Goal: Task Accomplishment & Management: Manage account settings

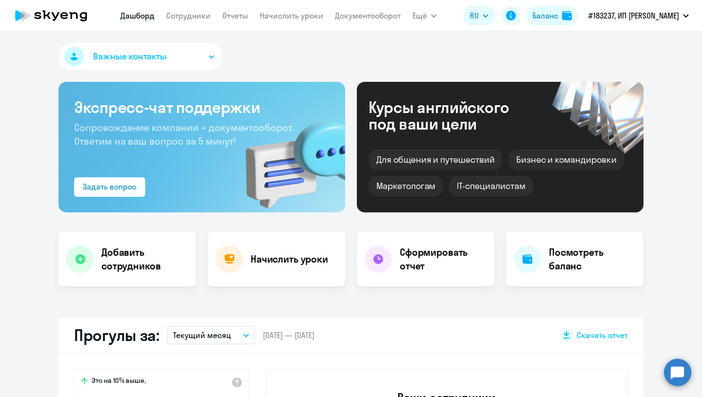
select select "30"
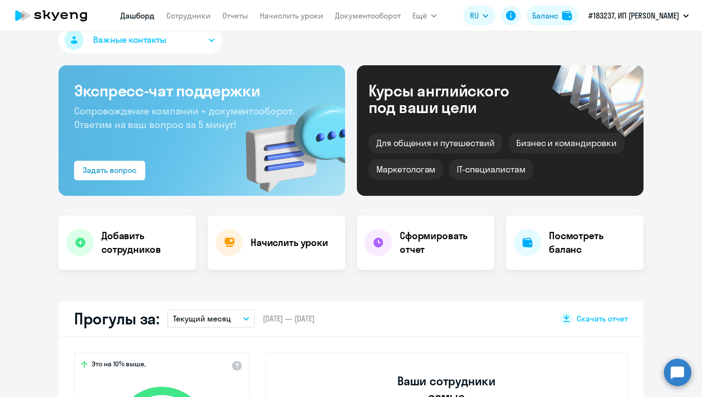
scroll to position [10, 0]
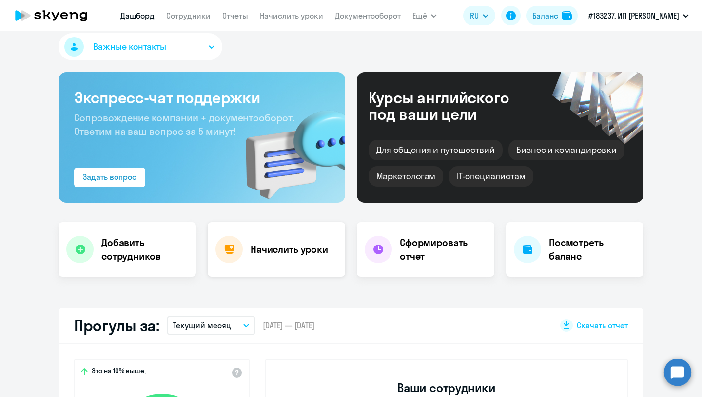
click at [303, 267] on div "Начислить уроки" at bounding box center [276, 249] width 137 height 55
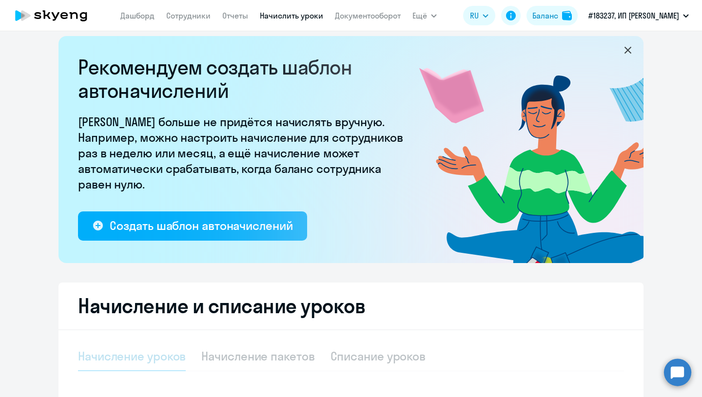
select select "10"
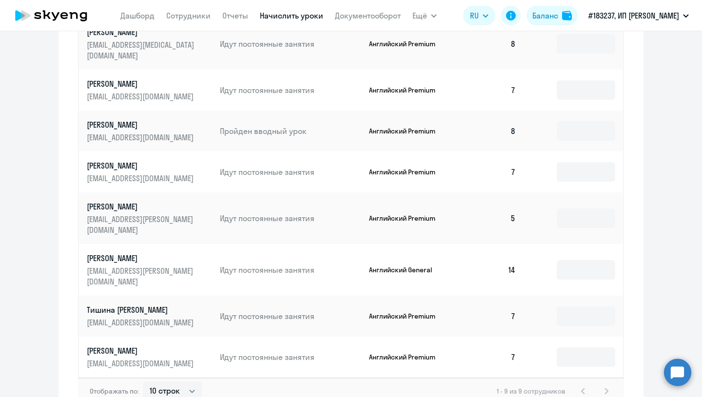
scroll to position [541, 0]
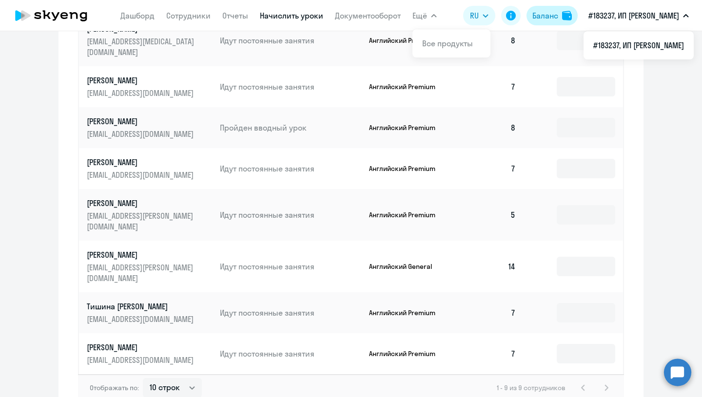
click at [542, 17] on div "Баланс" at bounding box center [545, 16] width 26 height 12
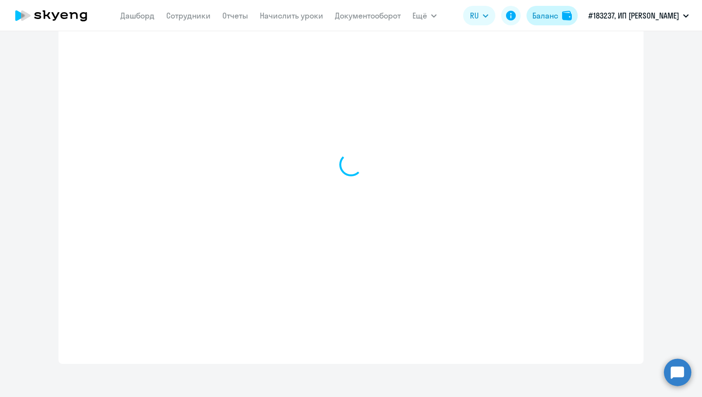
select select "english_adult_not_native_speaker"
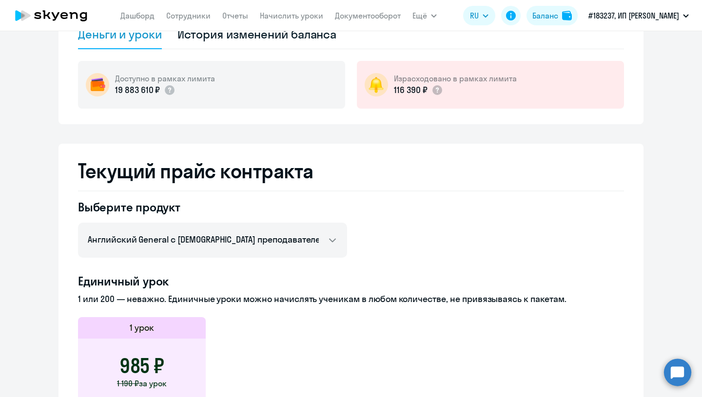
scroll to position [190, 0]
